Goal: Find specific page/section: Find specific page/section

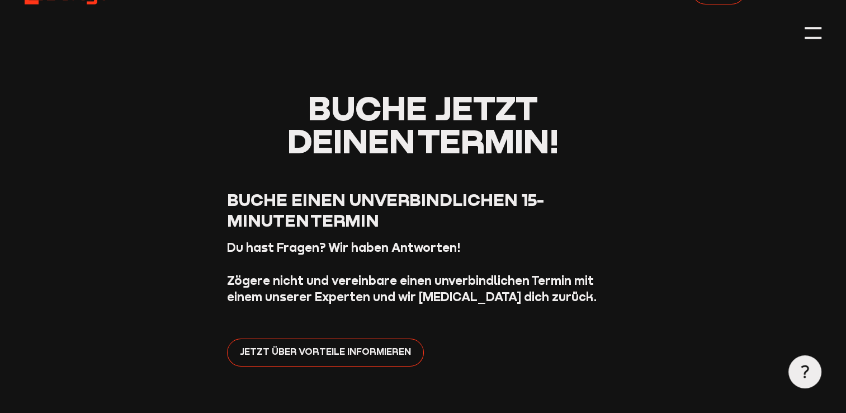
scroll to position [168, 0]
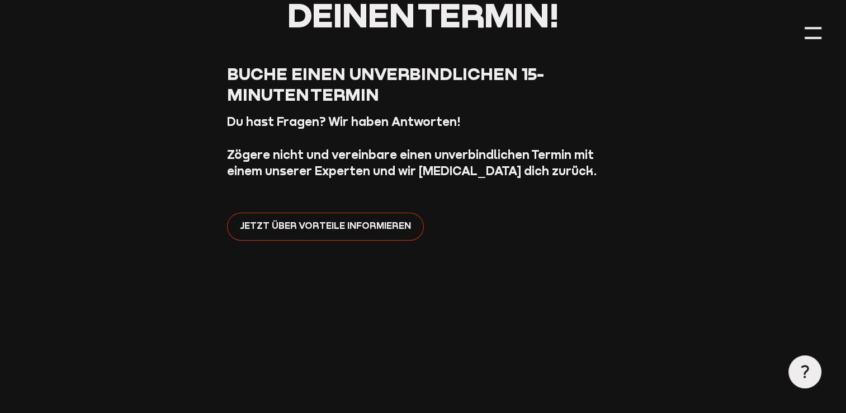
click at [379, 227] on span "Jetzt über Vorteile informieren" at bounding box center [325, 226] width 171 height 15
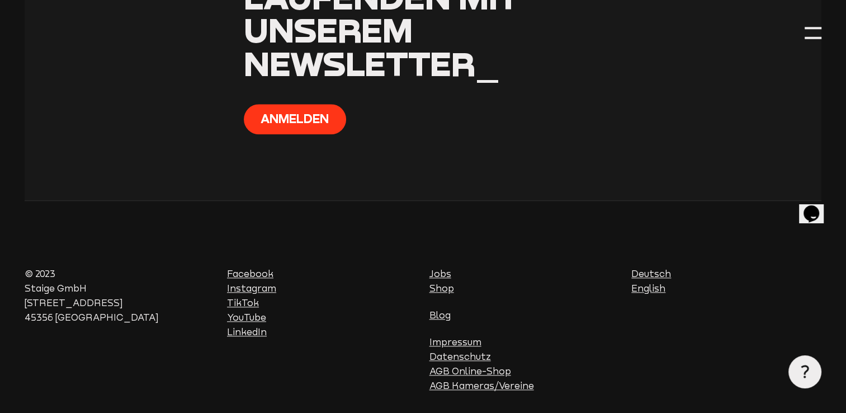
scroll to position [1062, 0]
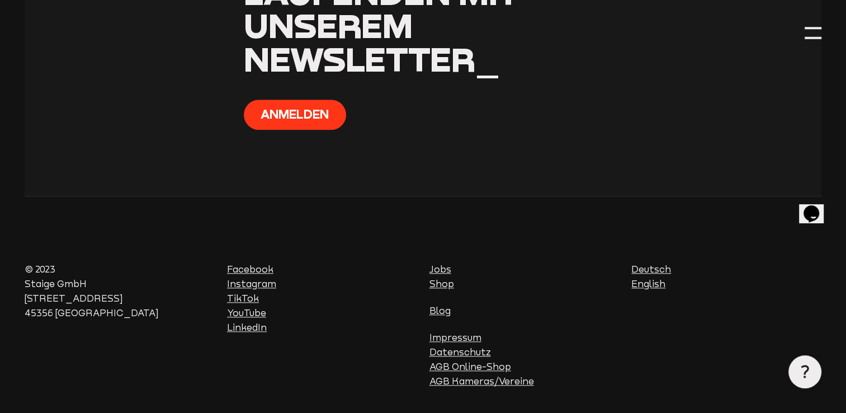
click at [434, 343] on link "Impressum" at bounding box center [455, 337] width 52 height 11
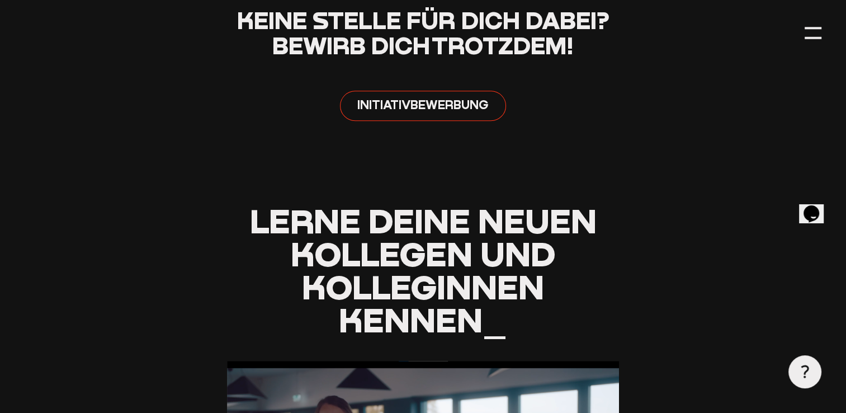
scroll to position [615, 0]
